Goal: Task Accomplishment & Management: Manage account settings

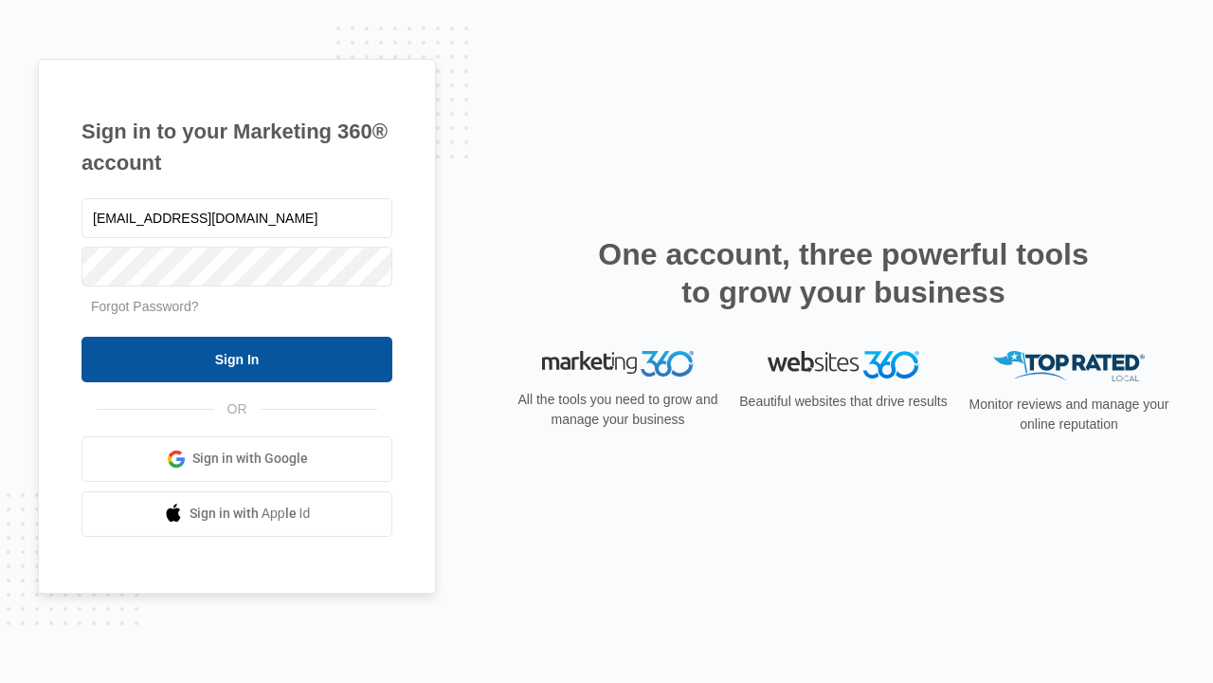
click at [237, 358] on input "Sign In" at bounding box center [237, 360] width 311 height 46
